Goal: Task Accomplishment & Management: Manage account settings

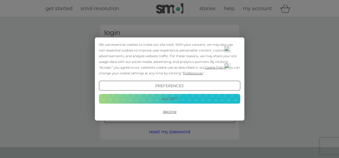
click at [169, 100] on button "Accept" at bounding box center [169, 99] width 141 height 10
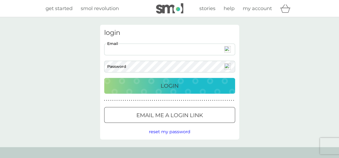
click at [194, 50] on input "Email" at bounding box center [169, 50] width 131 height 12
type input "[EMAIL_ADDRESS][DOMAIN_NAME]"
click at [226, 66] on img at bounding box center [227, 66] width 7 height 7
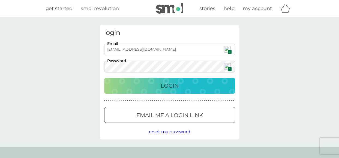
click at [228, 66] on img at bounding box center [227, 66] width 7 height 7
click at [168, 89] on p "Login" at bounding box center [170, 86] width 18 height 9
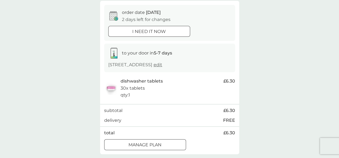
scroll to position [61, 0]
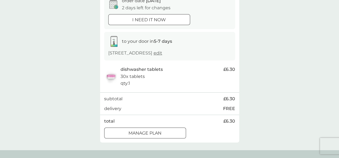
click at [153, 131] on div at bounding box center [145, 133] width 20 height 6
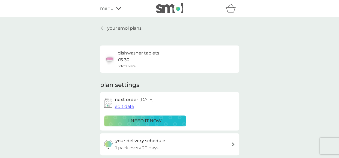
click at [129, 109] on span "edit date" at bounding box center [124, 106] width 19 height 5
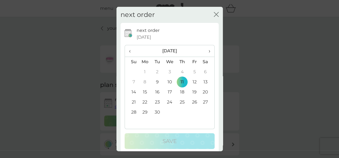
click at [206, 50] on span "›" at bounding box center [206, 50] width 5 height 11
click at [169, 72] on td "1" at bounding box center [169, 72] width 13 height 10
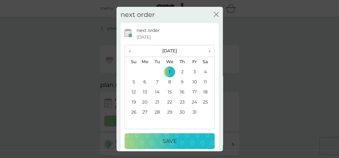
click at [173, 144] on p "Save" at bounding box center [170, 141] width 14 height 9
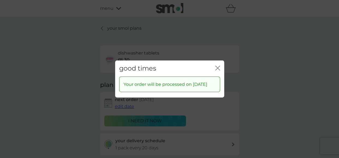
click at [218, 68] on icon "close" at bounding box center [217, 68] width 5 height 5
